Goal: Information Seeking & Learning: Check status

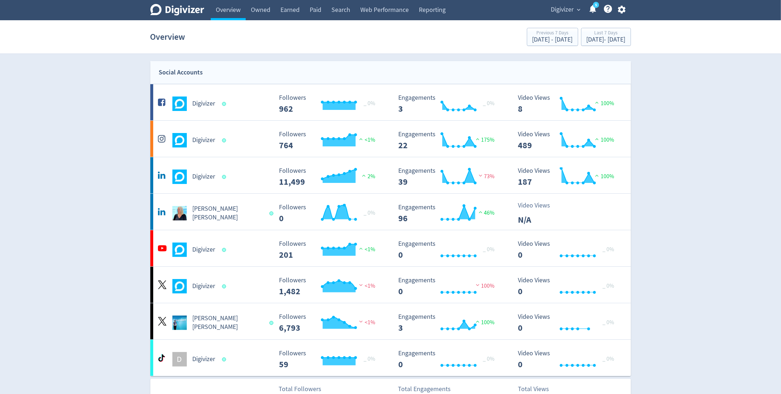
click at [578, 5] on button "Digivizer expand_more" at bounding box center [566, 10] width 34 height 12
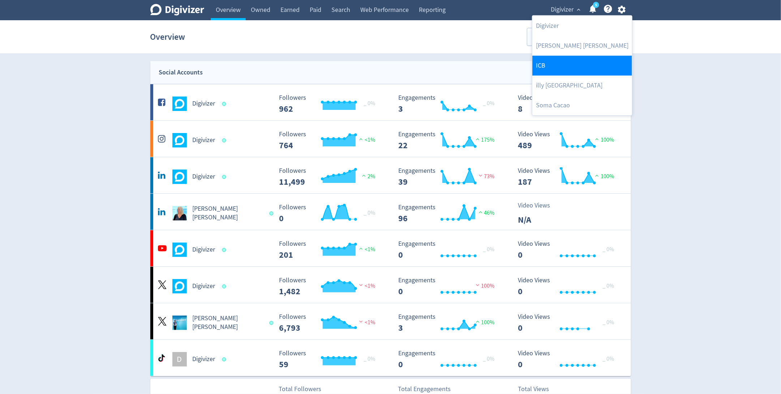
click at [561, 69] on link "ICB" at bounding box center [582, 66] width 100 height 20
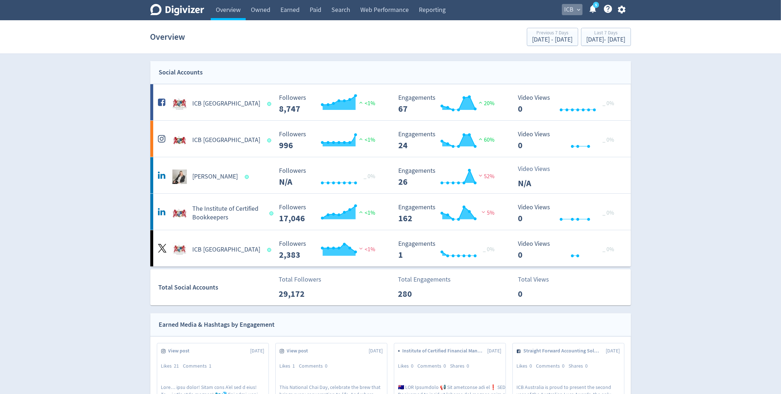
click at [572, 8] on span "ICB" at bounding box center [569, 10] width 9 height 12
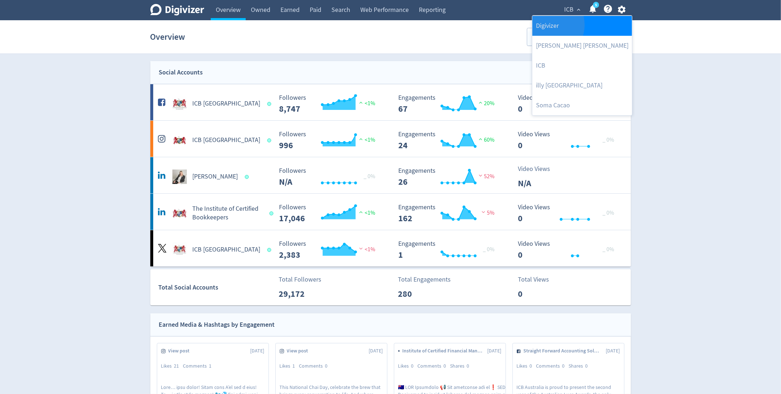
click at [549, 25] on link "Digivizer" at bounding box center [582, 26] width 100 height 20
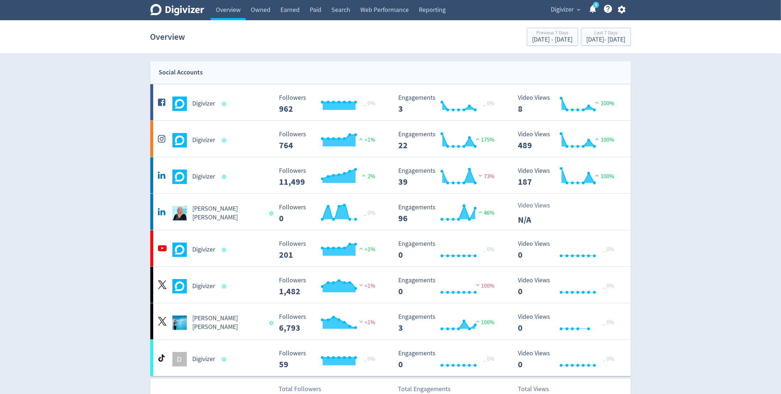
click at [573, 12] on span "Digivizer" at bounding box center [562, 10] width 23 height 12
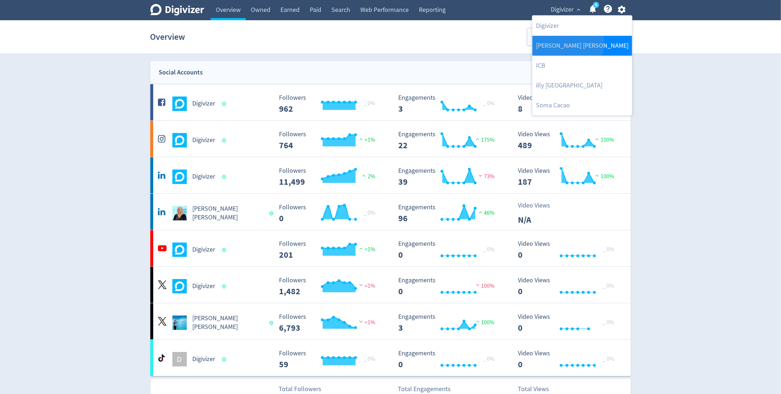
click at [567, 43] on link "[PERSON_NAME] [PERSON_NAME]" at bounding box center [582, 46] width 100 height 20
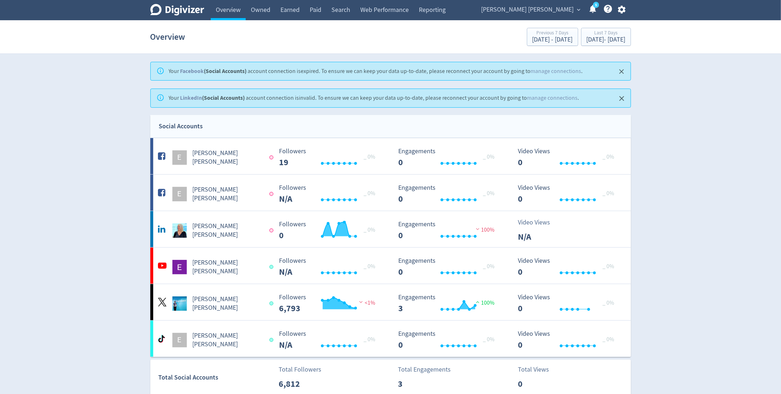
scroll to position [32, 0]
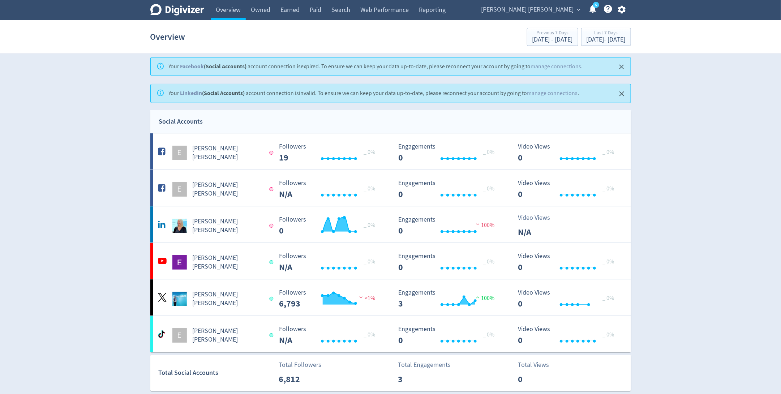
click at [574, 10] on button "[PERSON_NAME] [PERSON_NAME] expand_more" at bounding box center [531, 10] width 104 height 12
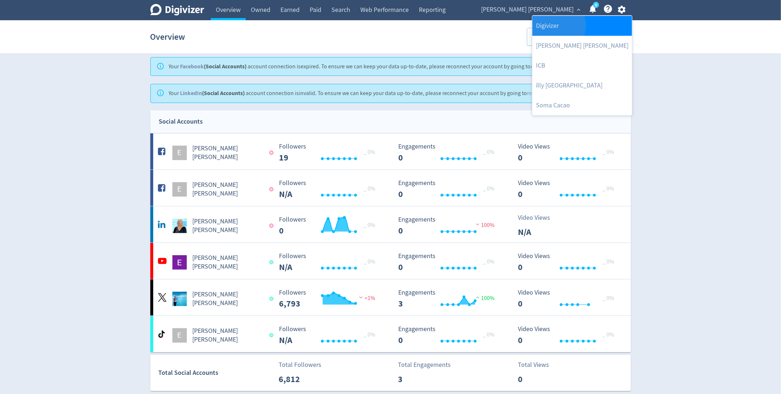
click at [558, 25] on link "Digivizer" at bounding box center [582, 26] width 100 height 20
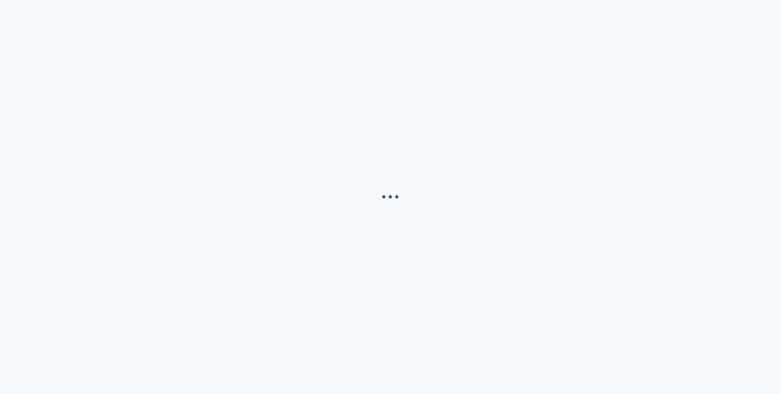
scroll to position [0, 0]
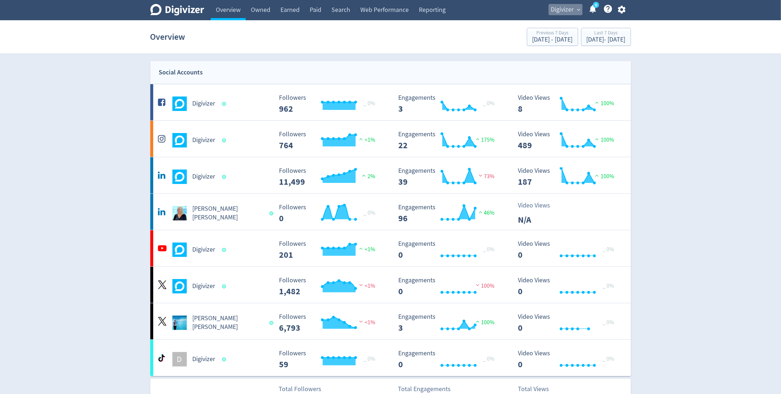
click at [559, 11] on span "Digivizer" at bounding box center [562, 10] width 23 height 12
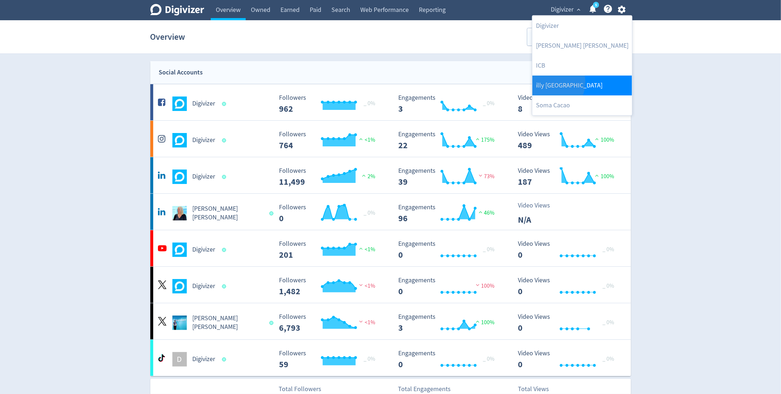
click at [551, 82] on link "illy [GEOGRAPHIC_DATA]" at bounding box center [582, 86] width 100 height 20
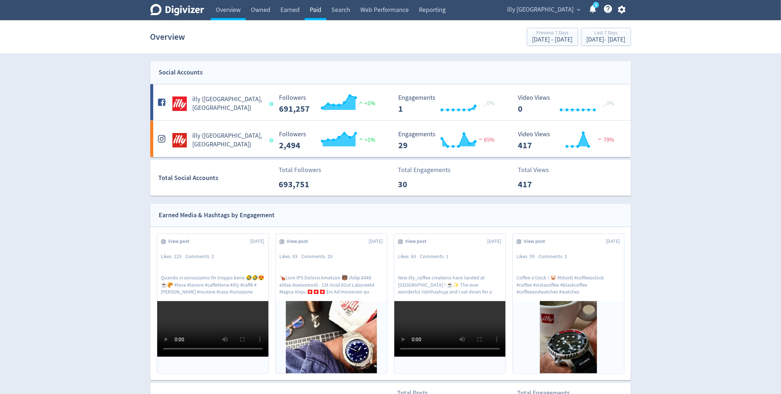
click at [321, 7] on link "Paid" at bounding box center [316, 10] width 22 height 20
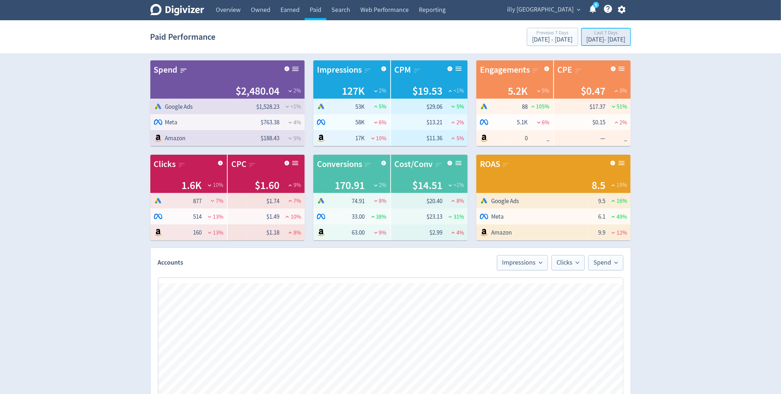
click at [596, 45] on button "Last 7 Days [DATE] - [DATE]" at bounding box center [606, 37] width 50 height 18
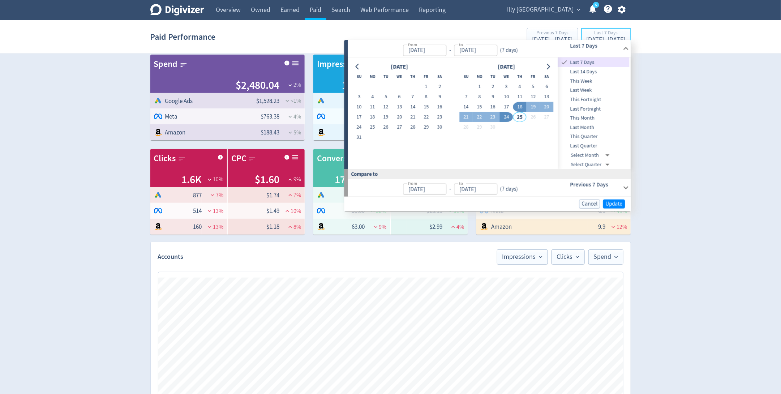
scroll to position [7, 0]
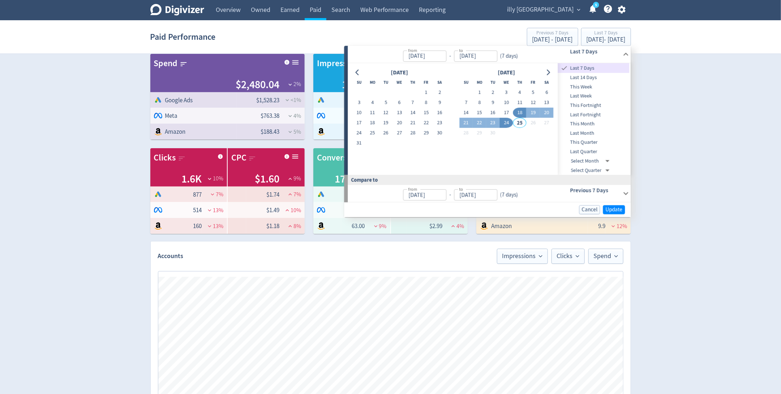
click at [597, 162] on body "Digivizer Logo [PERSON_NAME] Logo Overview Owned Earned Paid Search Web Perform…" at bounding box center [390, 335] width 781 height 685
click at [592, 218] on li "2024 - Nov" at bounding box center [591, 216] width 41 height 11
type input "[DATE]T13:00:00.000Z"
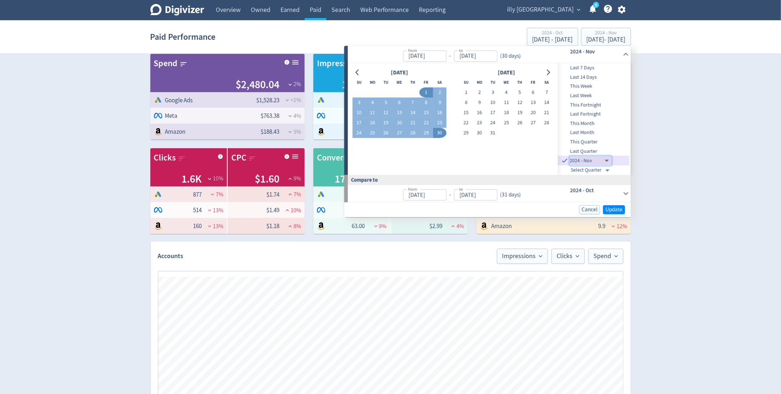
type input "[DATE]"
type input "[DATE]T14:00:00.000Z"
type input "[DATE]"
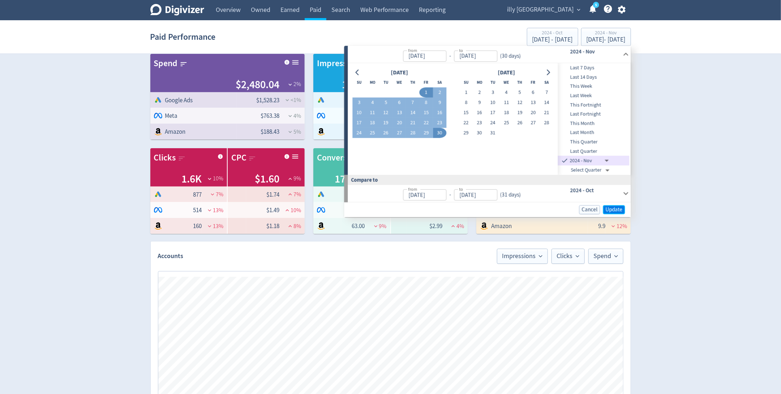
click at [618, 210] on span "Update" at bounding box center [614, 209] width 17 height 5
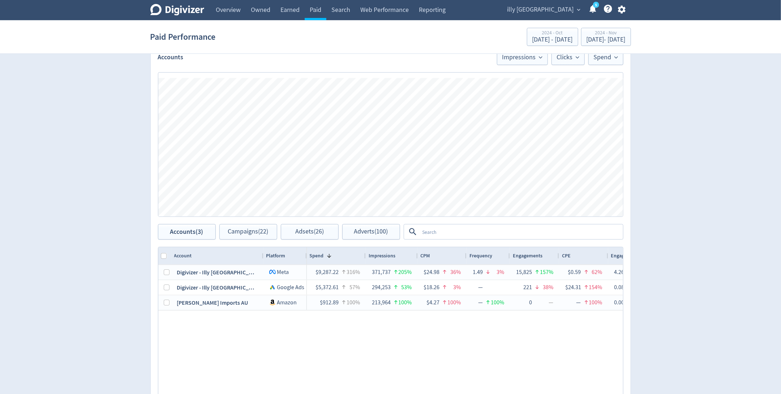
scroll to position [271, 0]
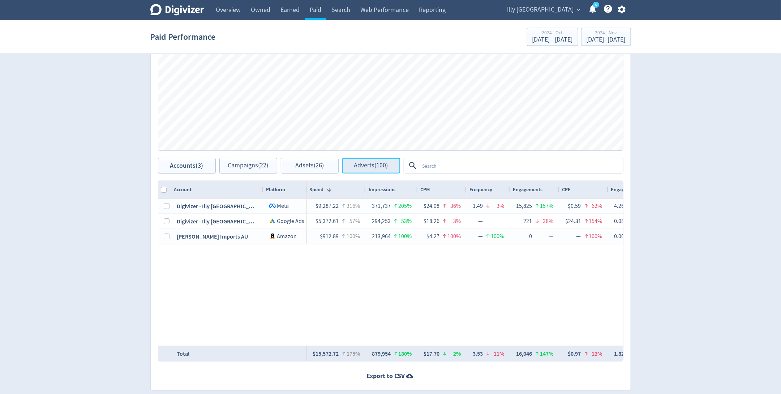
click at [358, 170] on button "Adverts (100)" at bounding box center [371, 166] width 58 height 16
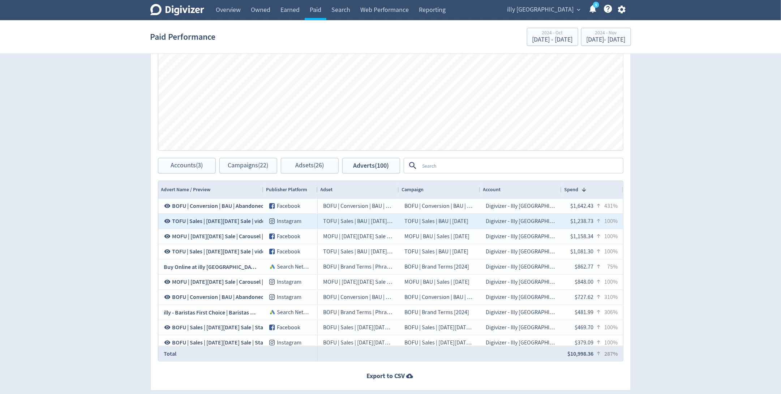
click at [166, 219] on icon at bounding box center [167, 221] width 6 height 4
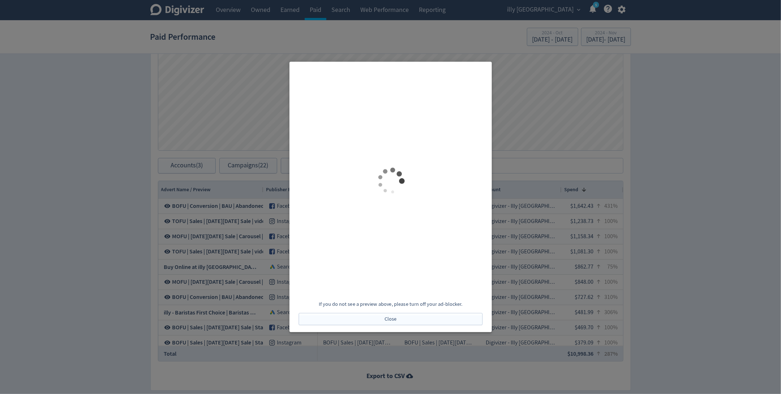
click at [479, 136] on div at bounding box center [391, 180] width 184 height 229
click at [586, 121] on div at bounding box center [390, 197] width 781 height 394
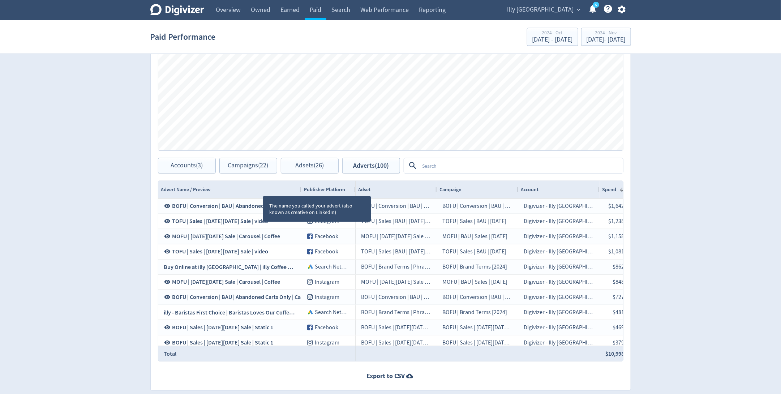
drag, startPoint x: 263, startPoint y: 189, endPoint x: 301, endPoint y: 184, distance: 38.6
click at [301, 184] on div at bounding box center [301, 189] width 3 height 17
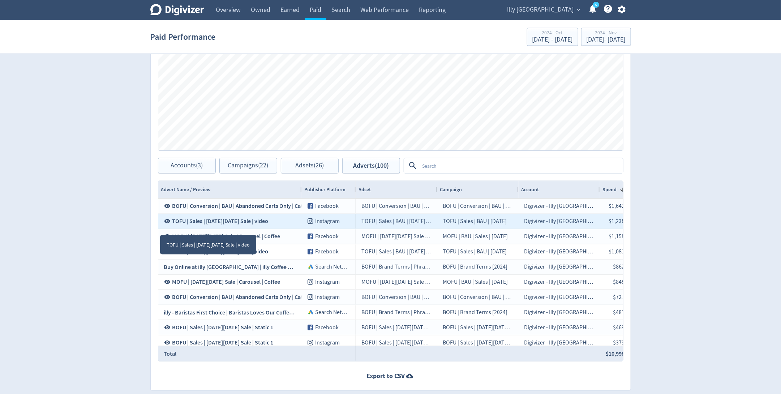
click at [167, 220] on icon at bounding box center [167, 221] width 6 height 4
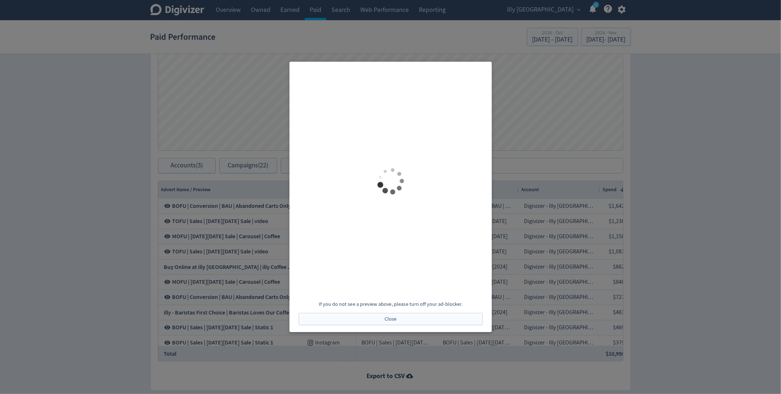
click at [159, 209] on div at bounding box center [390, 197] width 781 height 394
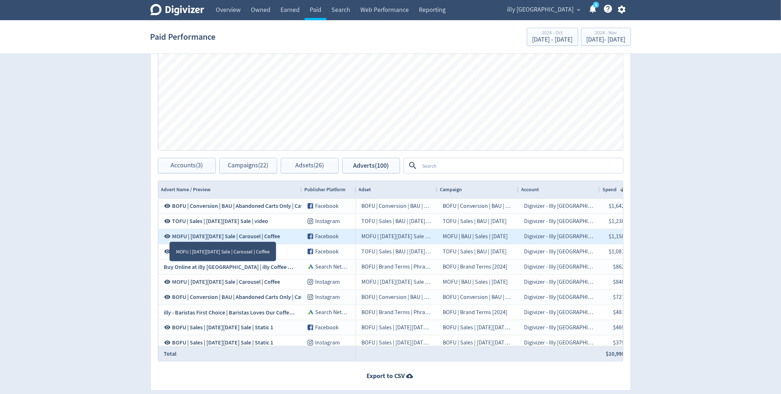
click at [169, 234] on icon at bounding box center [167, 236] width 7 height 7
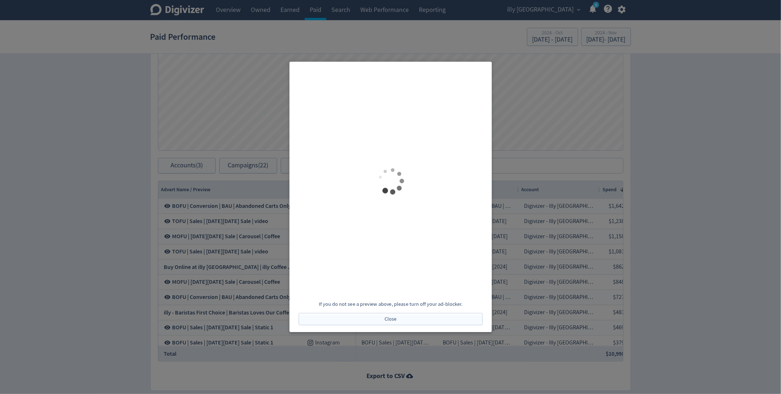
click at [146, 199] on div at bounding box center [390, 197] width 781 height 394
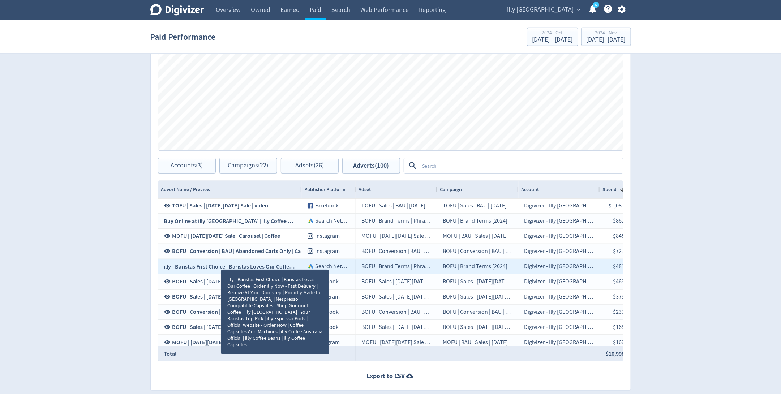
scroll to position [48, 0]
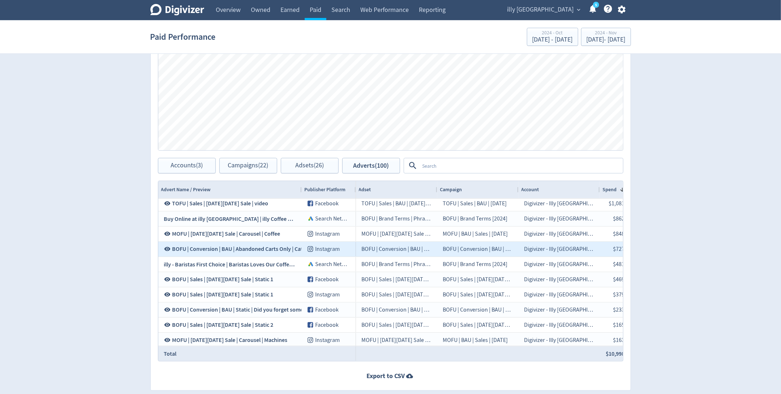
click at [167, 246] on icon at bounding box center [167, 249] width 7 height 7
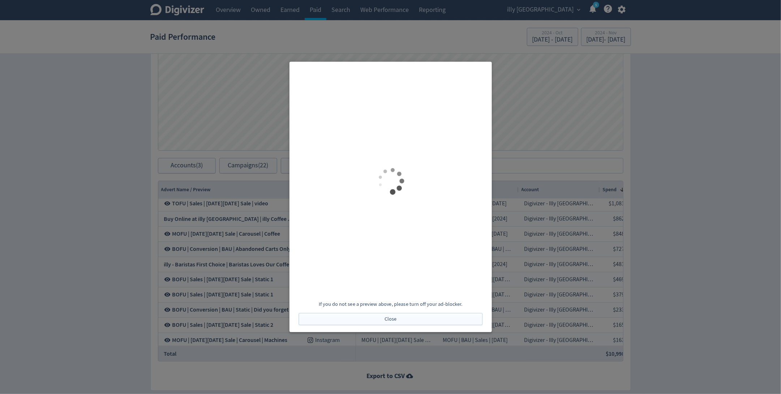
scroll to position [0, 0]
click at [152, 242] on div at bounding box center [390, 197] width 781 height 394
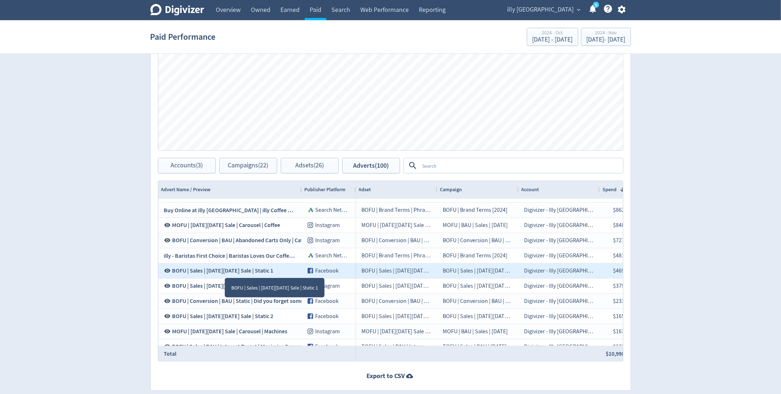
scroll to position [58, 0]
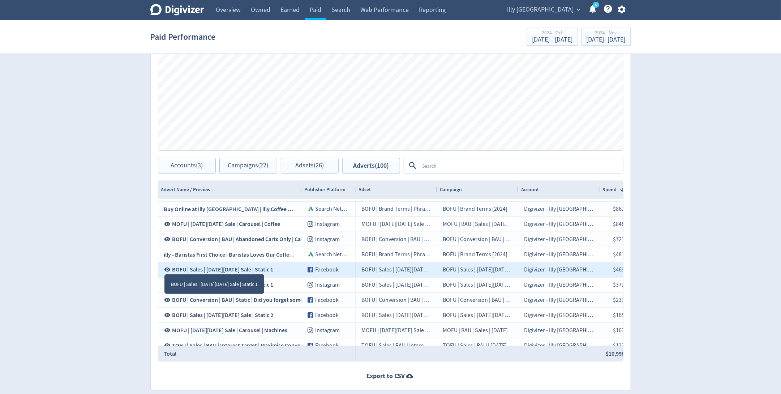
click at [166, 268] on icon at bounding box center [167, 270] width 6 height 4
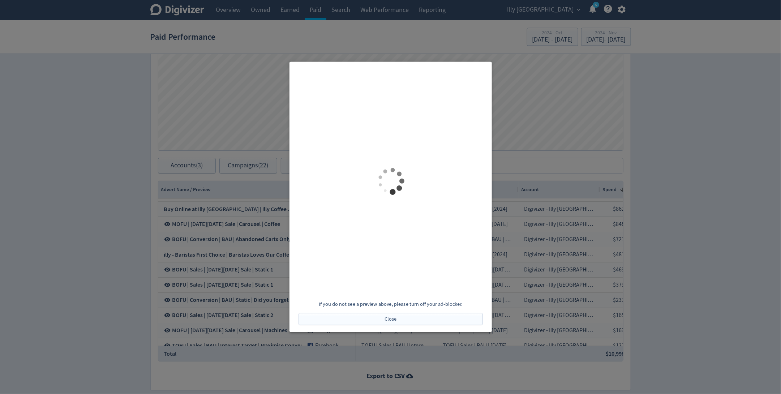
click at [180, 263] on div at bounding box center [390, 197] width 781 height 394
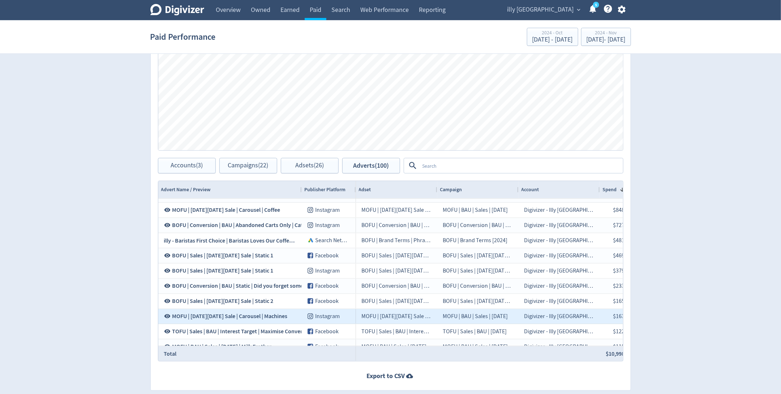
click at [168, 314] on icon at bounding box center [167, 316] width 6 height 4
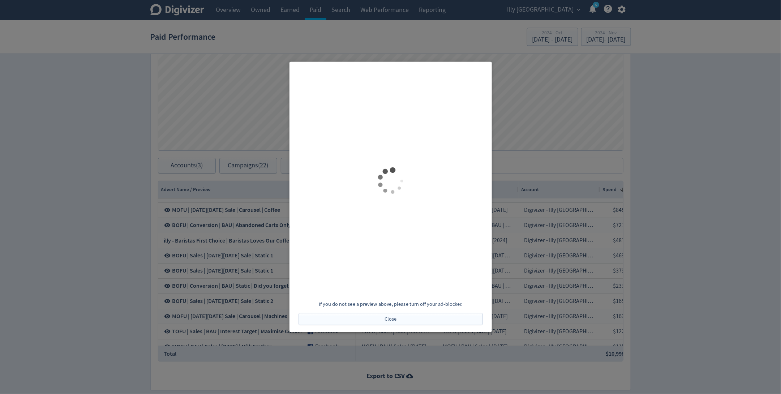
click at [559, 216] on div at bounding box center [390, 197] width 781 height 394
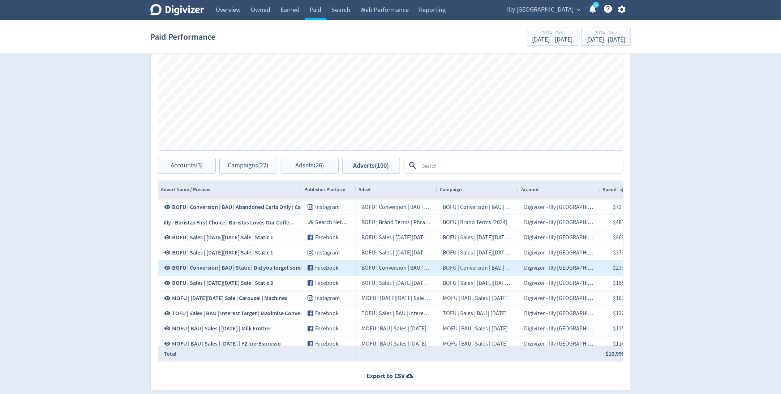
scroll to position [94, 0]
